Goal: Transaction & Acquisition: Purchase product/service

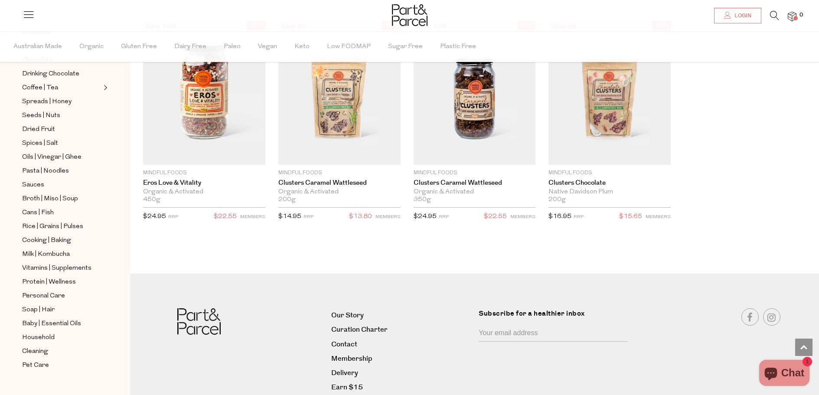
scroll to position [1908, 0]
click at [55, 111] on span "Seeds | Nuts" at bounding box center [41, 116] width 38 height 10
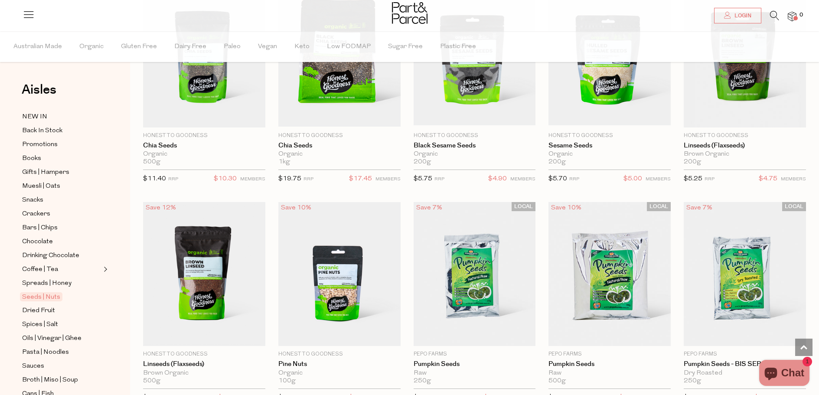
scroll to position [1301, 0]
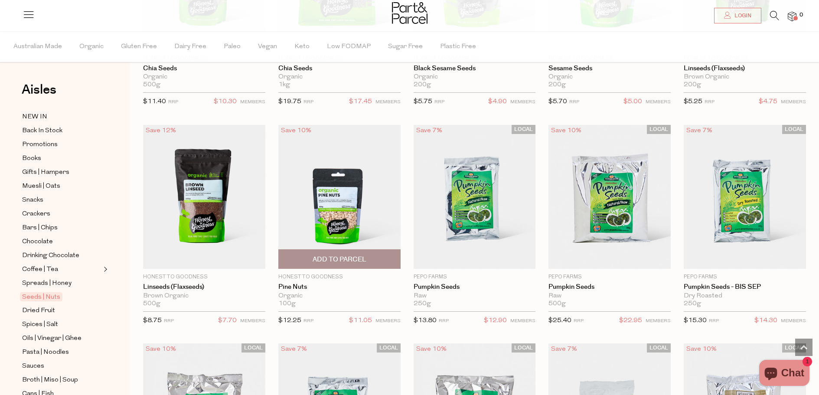
click at [343, 203] on img at bounding box center [339, 197] width 122 height 144
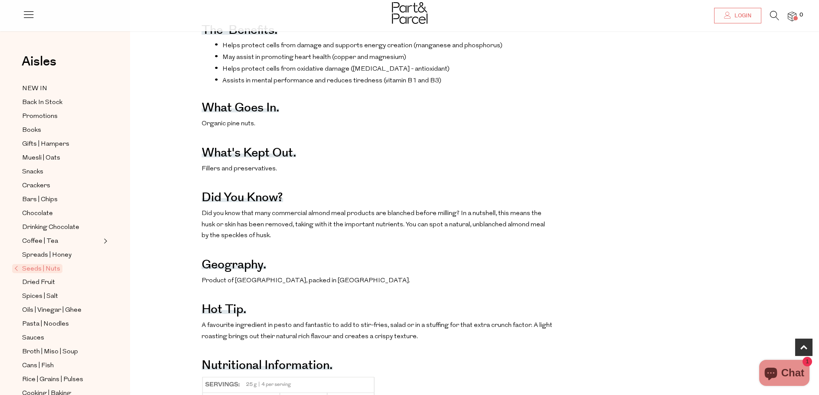
scroll to position [434, 0]
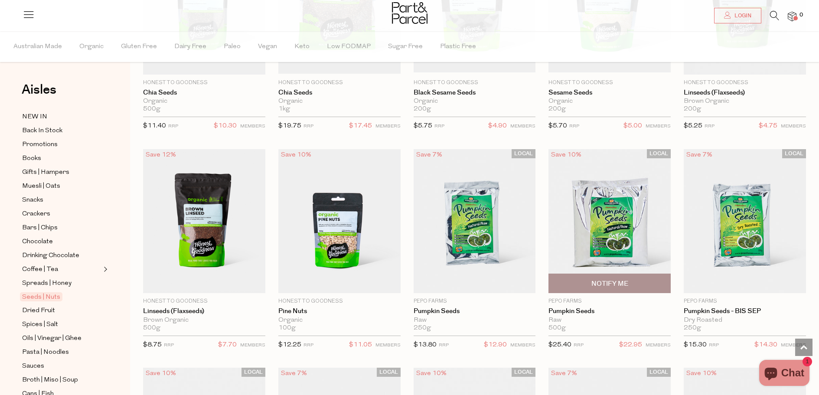
scroll to position [1277, 0]
click at [44, 46] on span "Australian Made" at bounding box center [37, 47] width 49 height 30
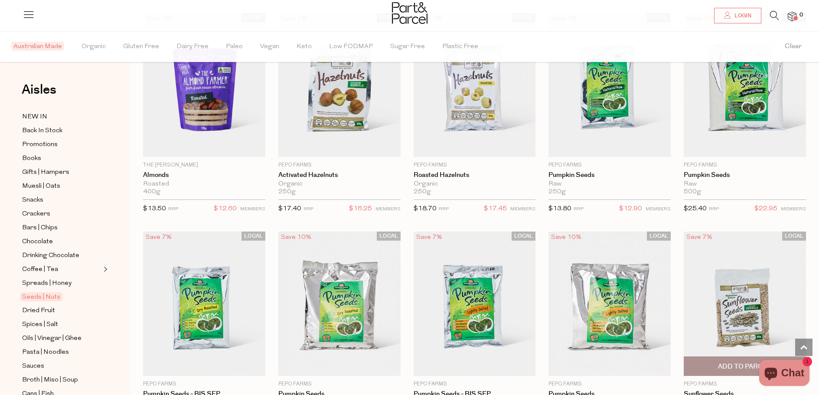
scroll to position [998, 0]
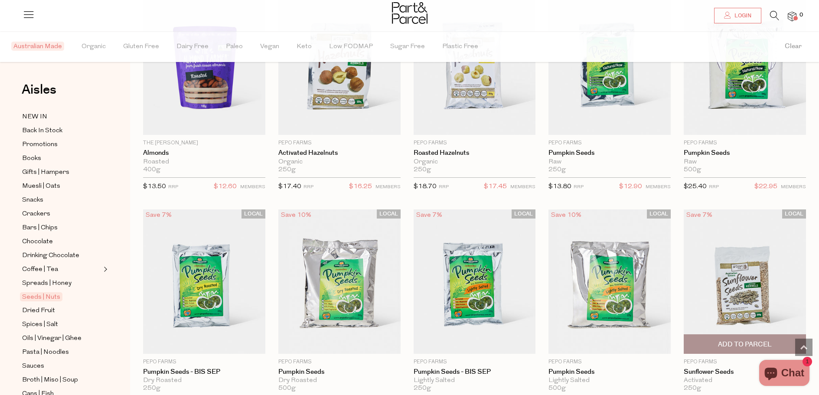
click at [756, 291] on img at bounding box center [745, 281] width 122 height 144
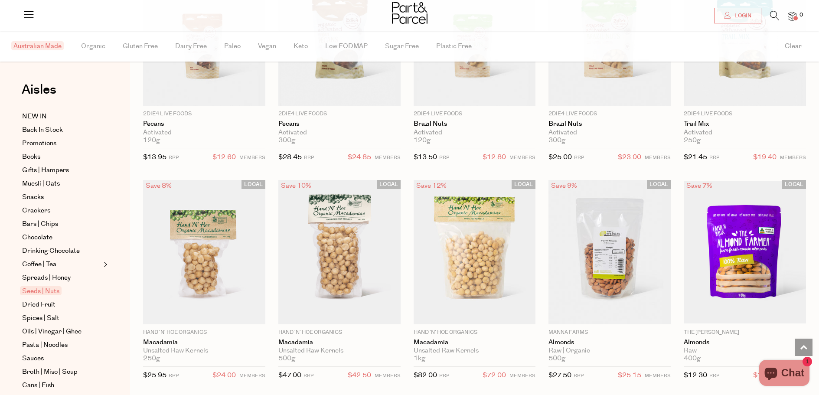
scroll to position [991, 0]
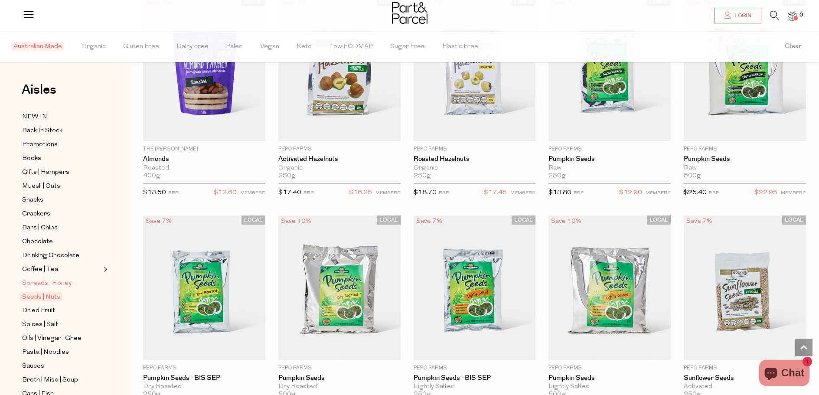
click at [65, 278] on span "Spreads | Honey" at bounding box center [46, 283] width 49 height 10
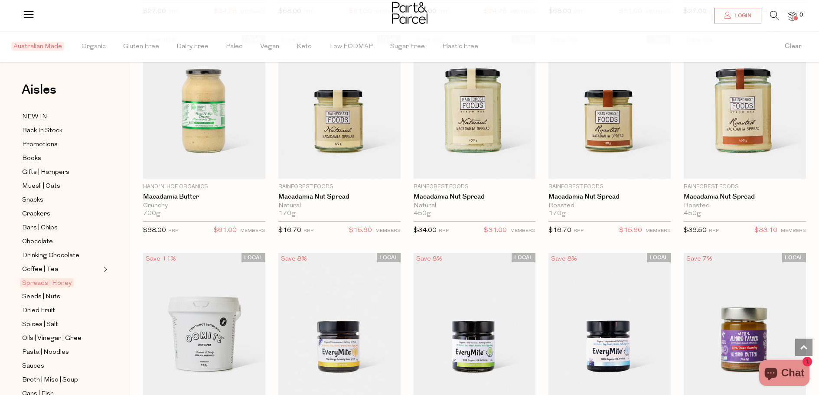
scroll to position [954, 0]
